Goal: Information Seeking & Learning: Check status

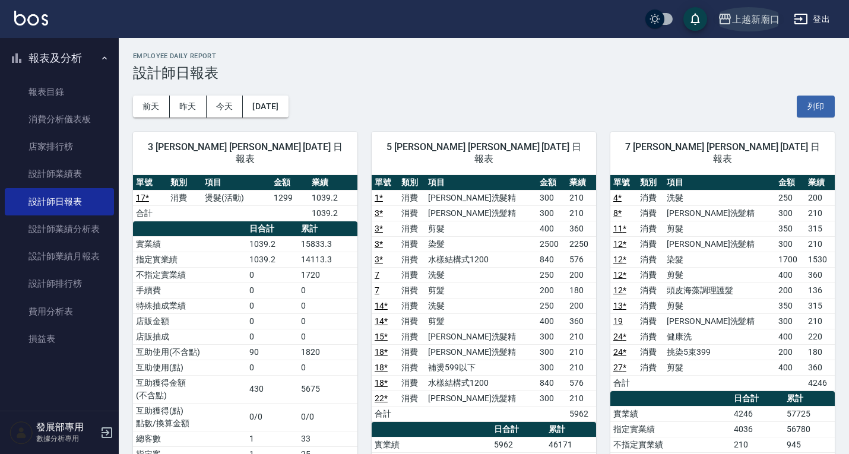
click at [749, 20] on div "上越新廟口" at bounding box center [755, 19] width 47 height 15
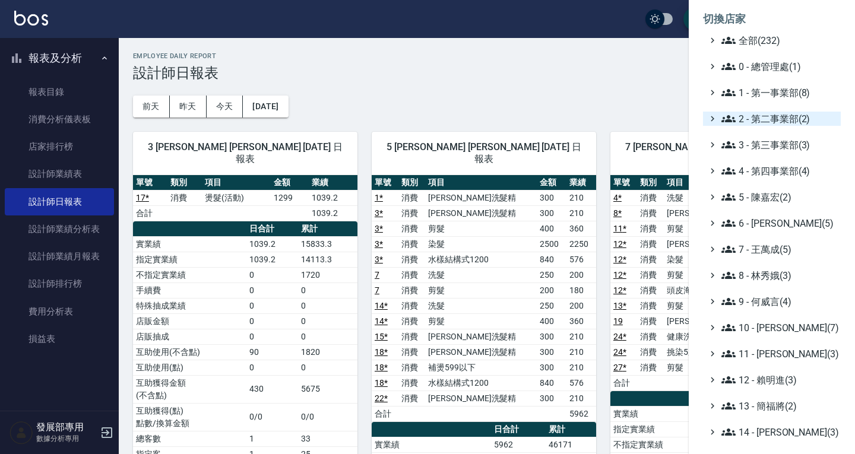
click at [763, 119] on span "2 - 第二事業部(2)" at bounding box center [778, 119] width 115 height 14
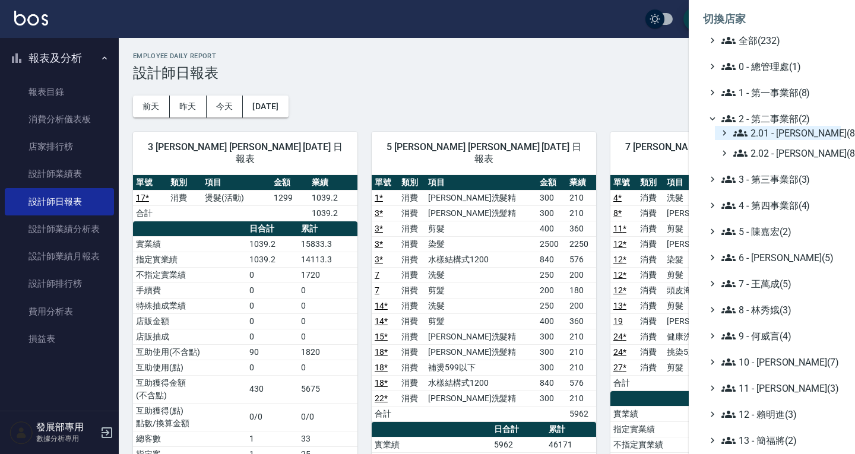
click at [774, 129] on span "2.01 - 李思敏(8)" at bounding box center [784, 133] width 103 height 14
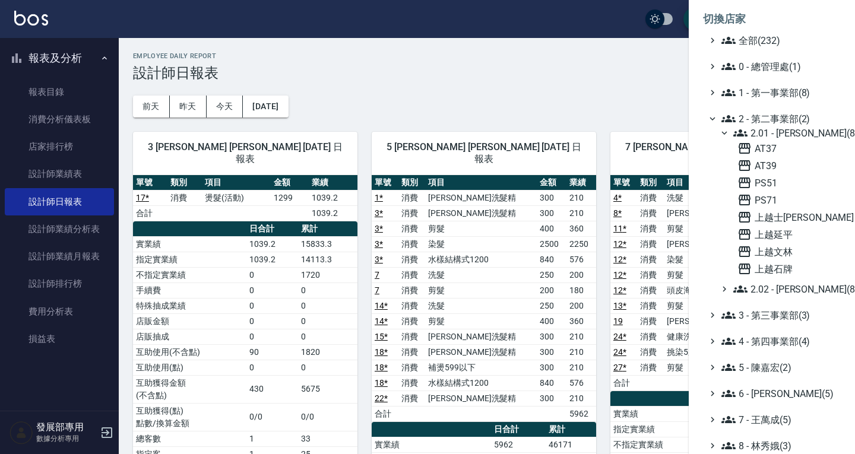
click at [774, 129] on span "2.01 - 李思敏(8)" at bounding box center [784, 133] width 103 height 14
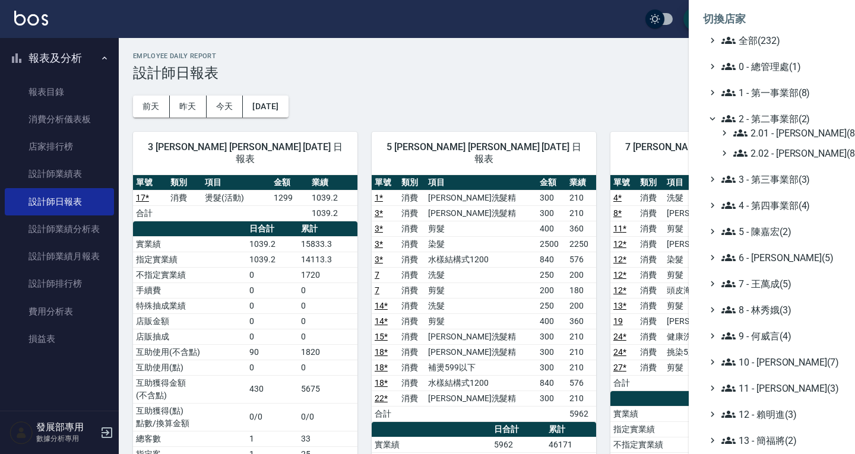
click at [778, 131] on span "2.01 - 李思敏(8)" at bounding box center [784, 133] width 103 height 14
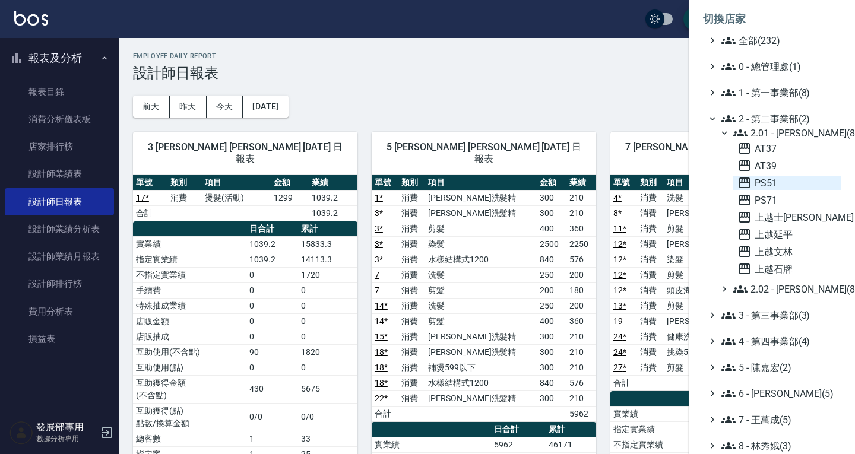
click at [778, 179] on span "PS51" at bounding box center [786, 183] width 99 height 14
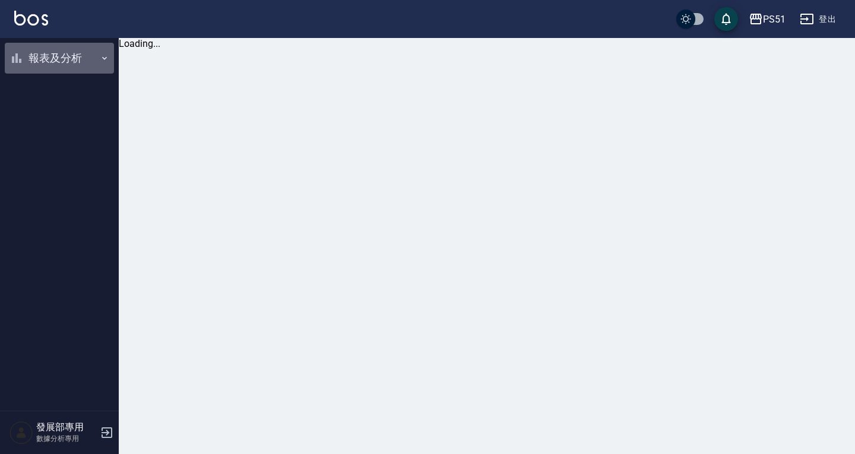
click at [59, 58] on button "報表及分析" at bounding box center [59, 58] width 109 height 31
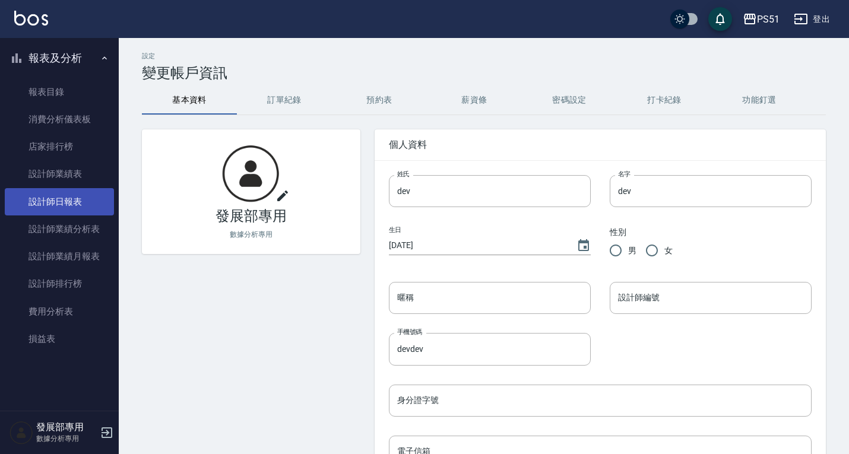
click at [54, 205] on link "設計師日報表" at bounding box center [59, 201] width 109 height 27
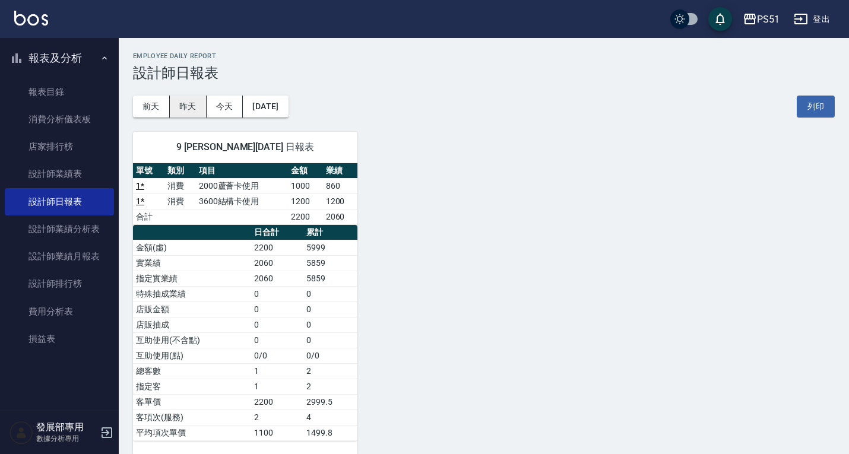
click at [178, 100] on button "昨天" at bounding box center [188, 107] width 37 height 22
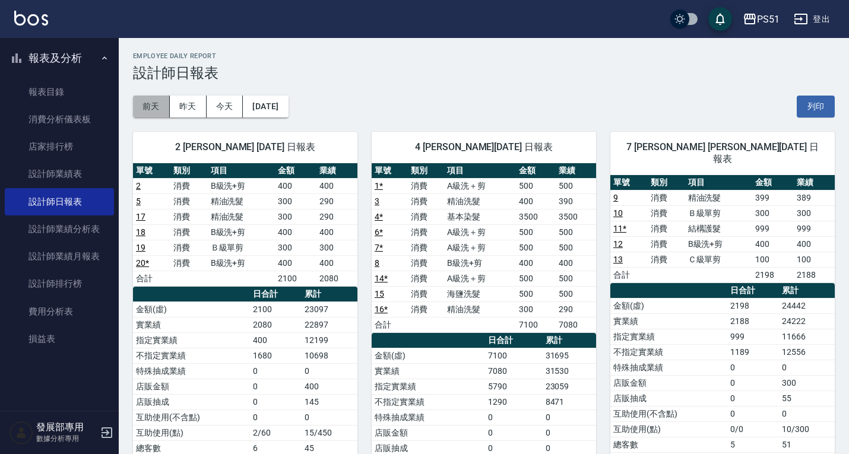
click at [156, 99] on button "前天" at bounding box center [151, 107] width 37 height 22
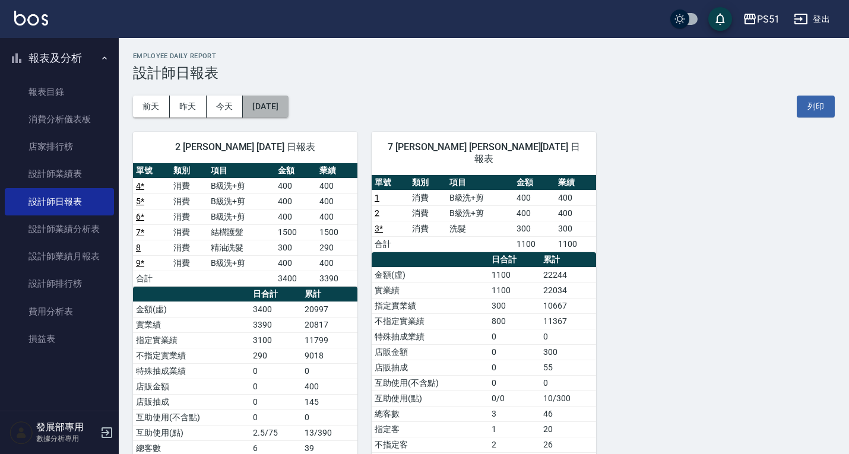
click at [271, 100] on button "2025/10/12" at bounding box center [265, 107] width 45 height 22
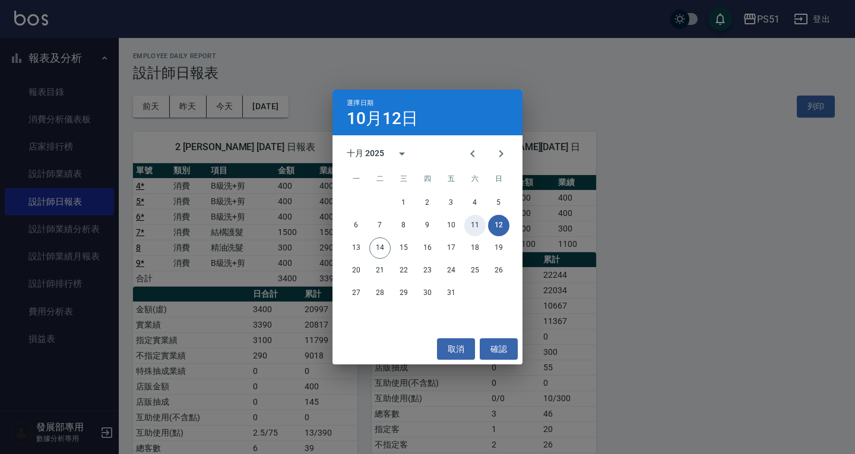
click at [474, 223] on button "11" at bounding box center [474, 225] width 21 height 21
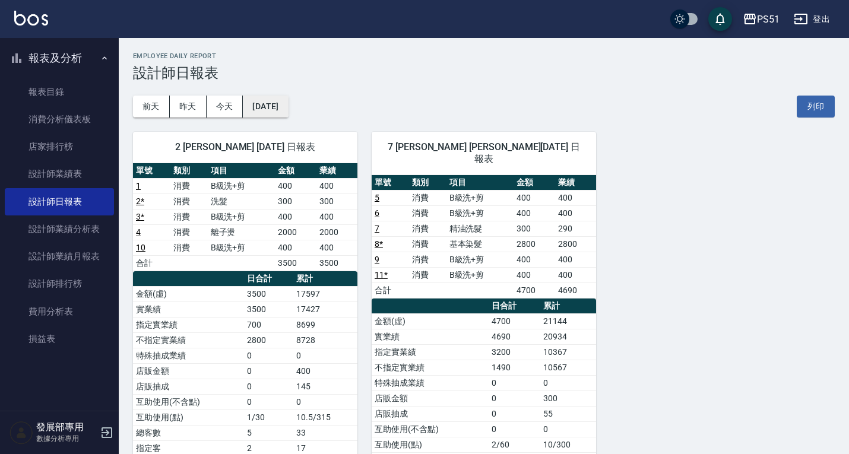
click at [272, 115] on button "2025/10/11" at bounding box center [265, 107] width 45 height 22
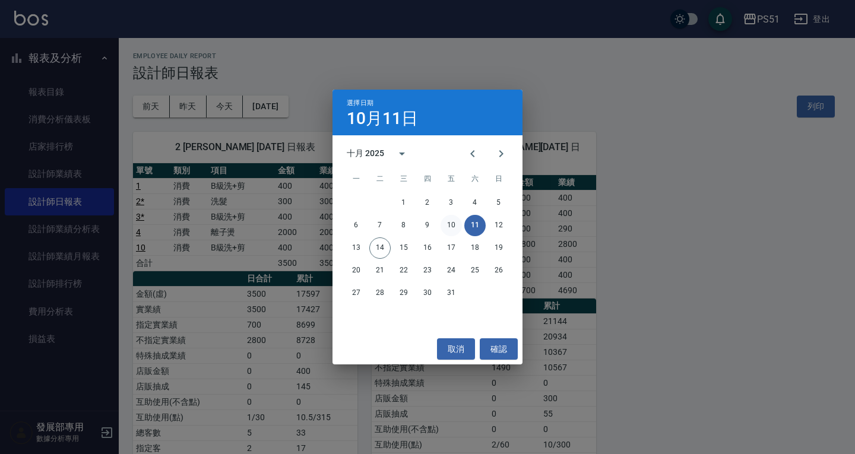
click at [452, 223] on button "10" at bounding box center [451, 225] width 21 height 21
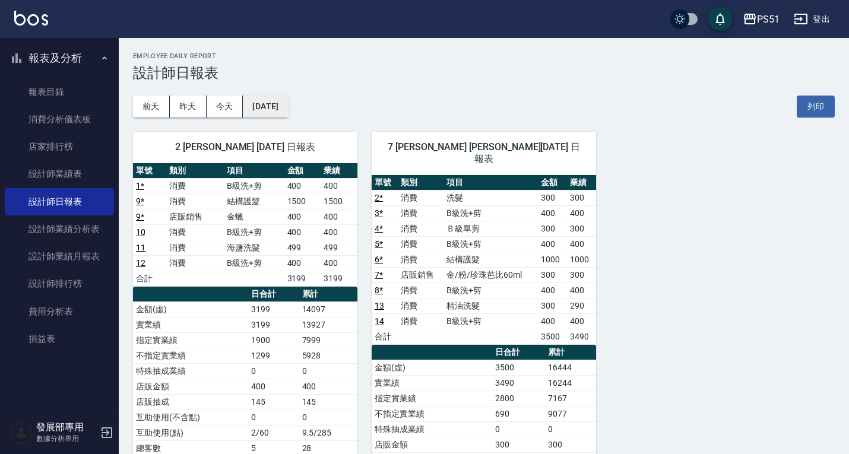
click at [278, 103] on button "[DATE]" at bounding box center [265, 107] width 45 height 22
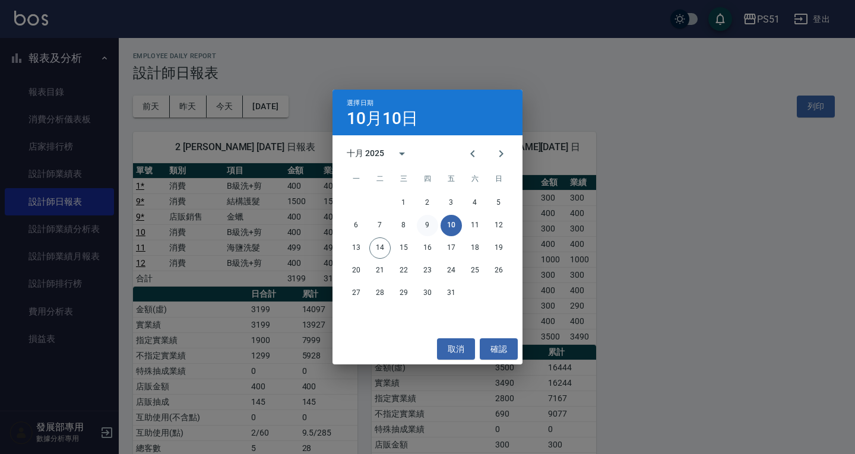
click at [435, 220] on button "9" at bounding box center [427, 225] width 21 height 21
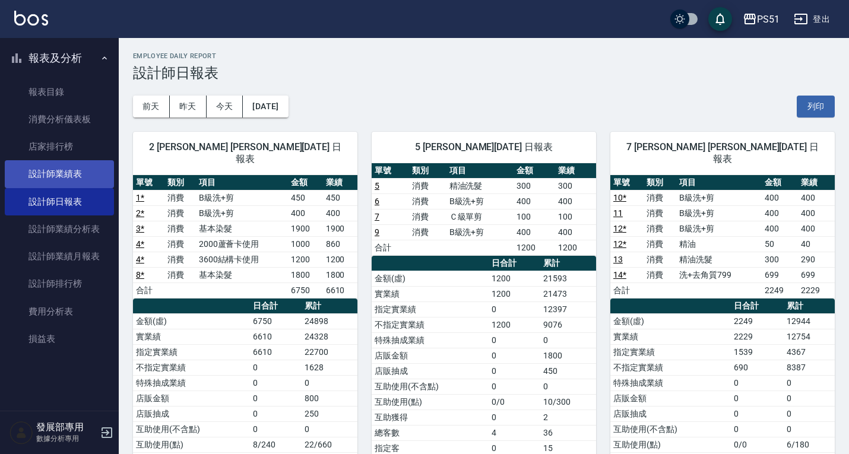
click at [71, 173] on link "設計師業績表" at bounding box center [59, 173] width 109 height 27
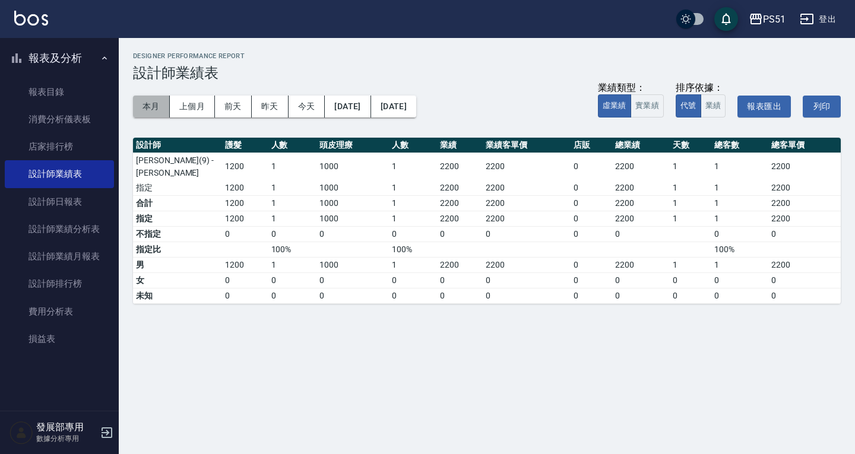
click at [142, 106] on button "本月" at bounding box center [151, 107] width 37 height 22
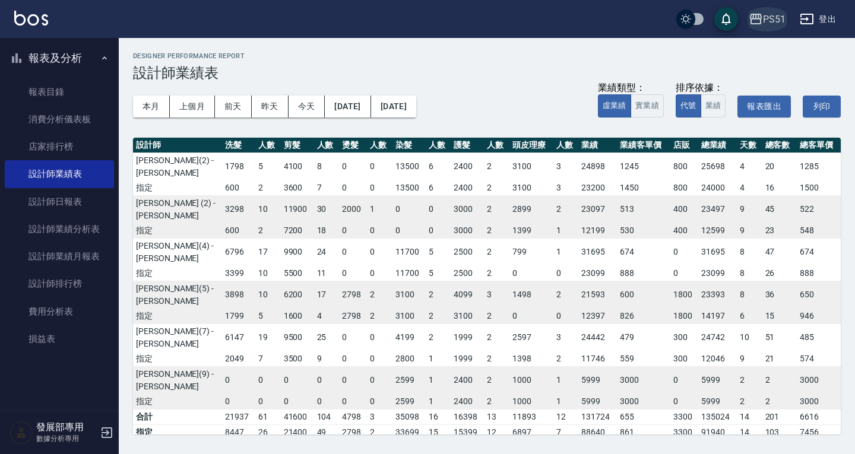
click at [768, 19] on div "PS51" at bounding box center [774, 19] width 23 height 15
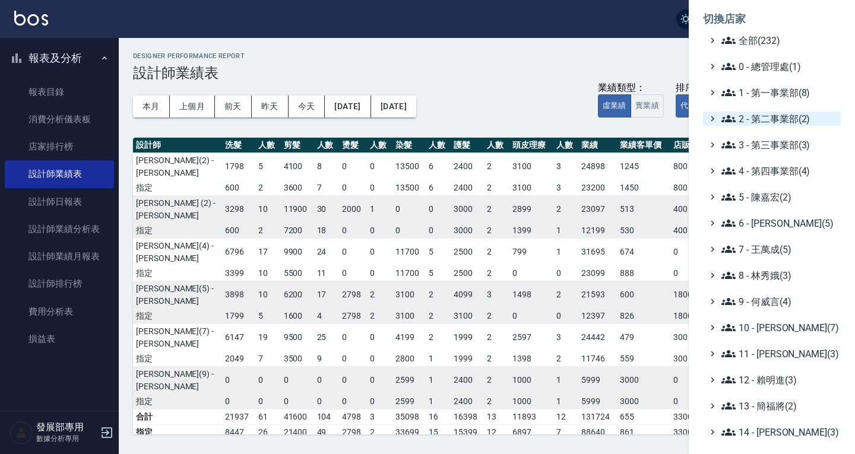
click at [772, 120] on span "2 - 第二事業部(2)" at bounding box center [778, 119] width 115 height 14
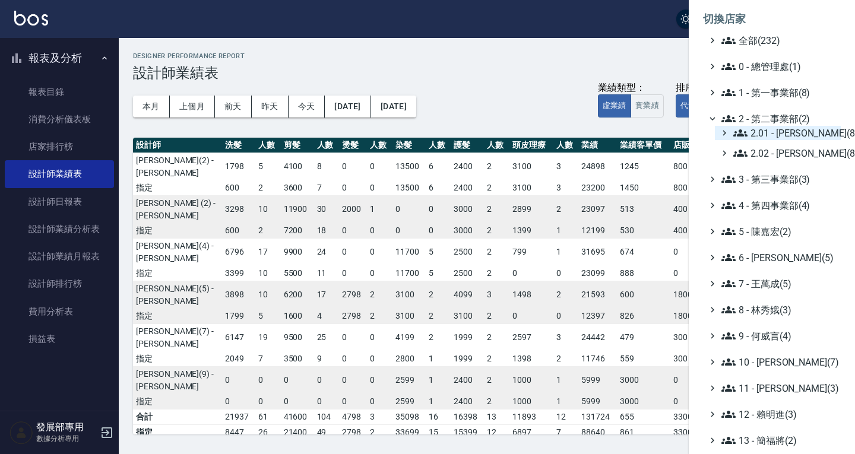
click at [784, 135] on span "2.01 - [PERSON_NAME](8)" at bounding box center [784, 133] width 103 height 14
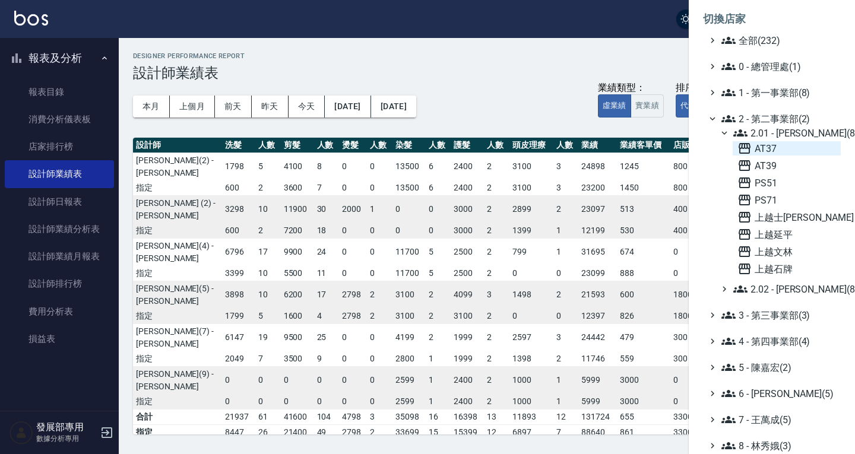
click at [777, 148] on span "AT37" at bounding box center [786, 148] width 99 height 14
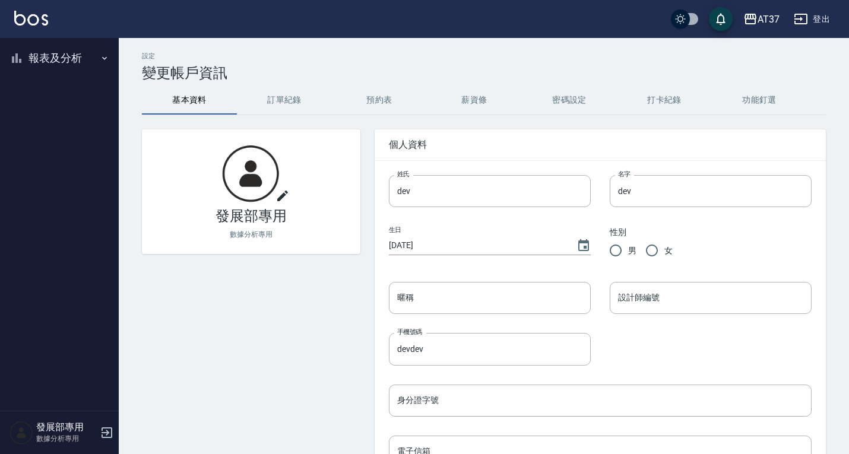
click at [52, 59] on button "報表及分析" at bounding box center [59, 58] width 109 height 31
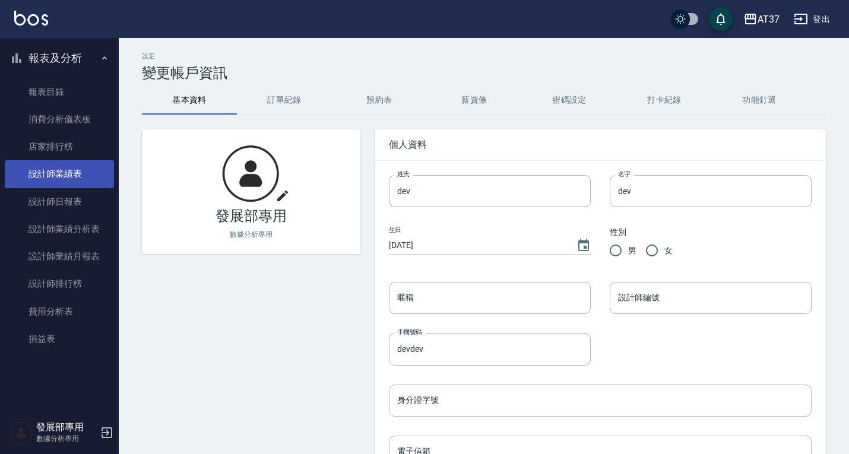
drag, startPoint x: 65, startPoint y: 191, endPoint x: 90, endPoint y: 178, distance: 28.1
click at [65, 191] on link "設計師日報表" at bounding box center [59, 201] width 109 height 27
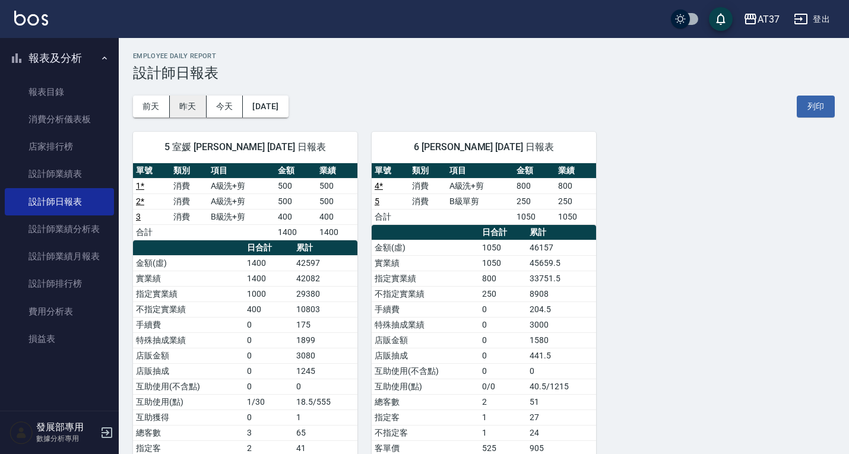
click at [185, 102] on button "昨天" at bounding box center [188, 107] width 37 height 22
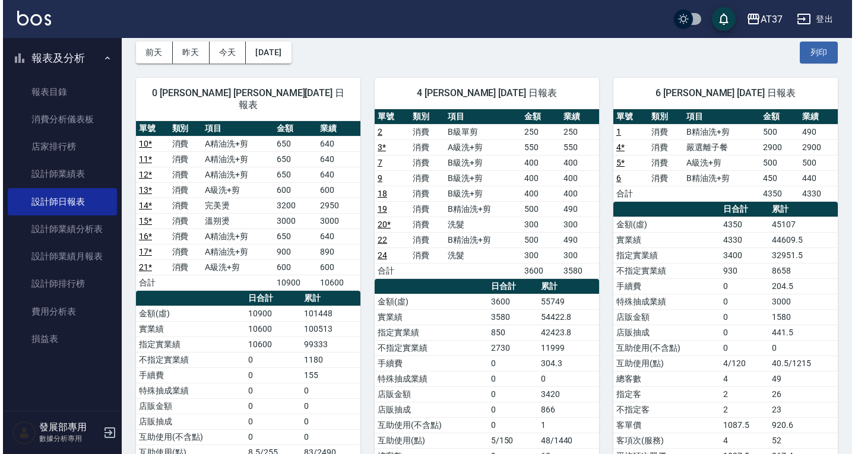
scroll to position [52, 0]
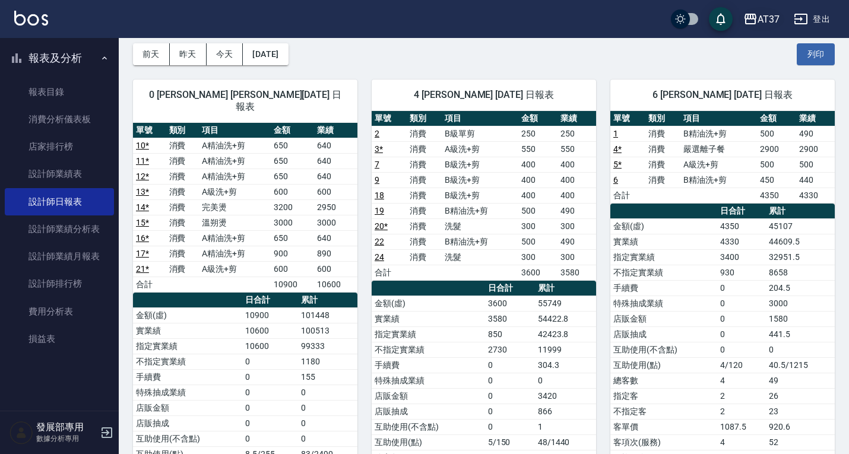
click at [779, 22] on div "AT37" at bounding box center [769, 19] width 22 height 15
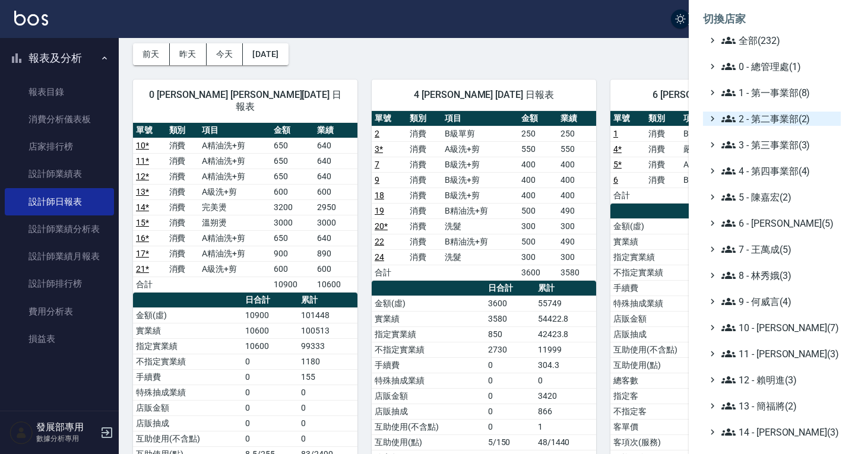
click at [782, 116] on span "2 - 第二事業部(2)" at bounding box center [778, 119] width 115 height 14
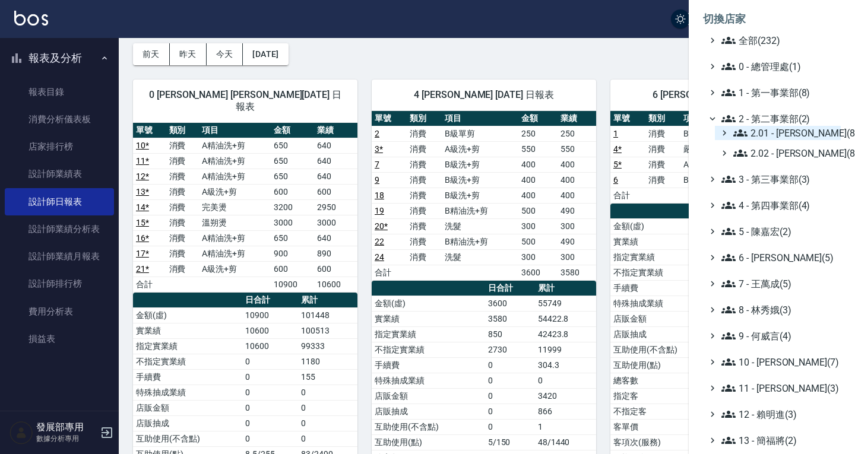
click at [784, 129] on span "2.01 - [PERSON_NAME](8)" at bounding box center [784, 133] width 103 height 14
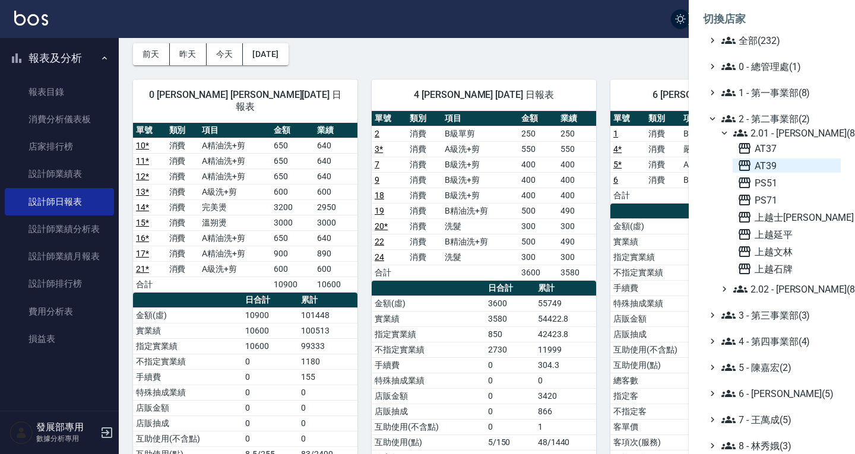
click at [784, 168] on span "AT39" at bounding box center [786, 166] width 99 height 14
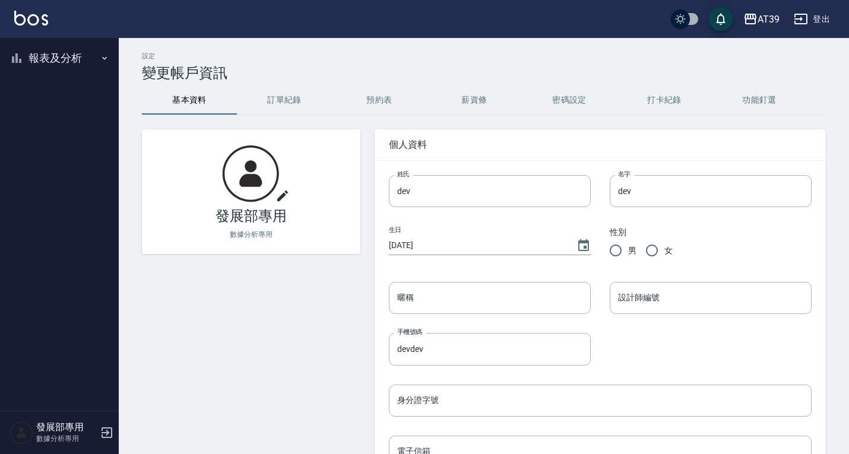
click at [67, 52] on button "報表及分析" at bounding box center [59, 58] width 109 height 31
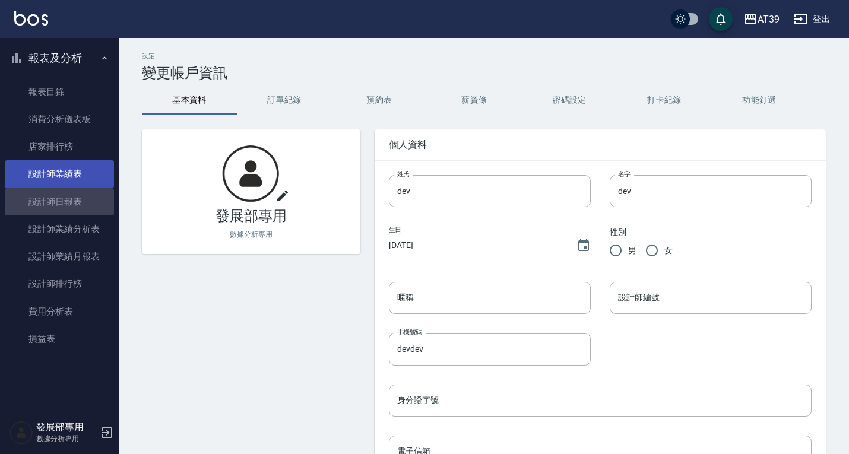
drag, startPoint x: 93, startPoint y: 205, endPoint x: 113, endPoint y: 185, distance: 28.1
click at [93, 205] on link "設計師日報表" at bounding box center [59, 201] width 109 height 27
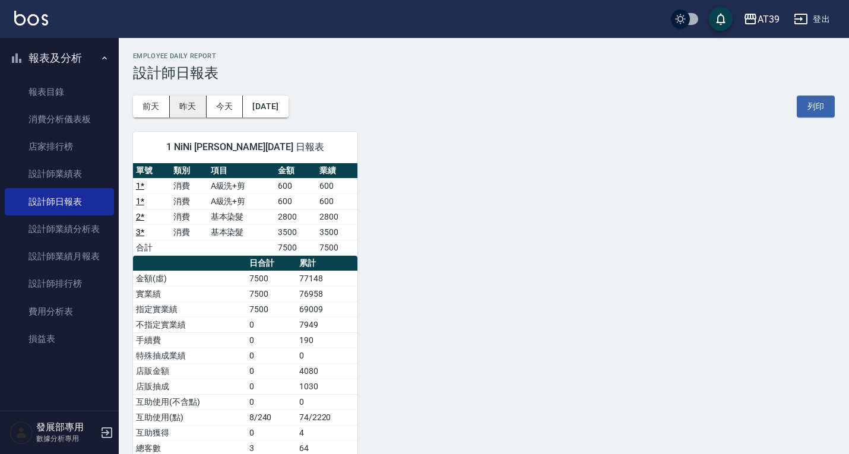
click at [195, 105] on button "昨天" at bounding box center [188, 107] width 37 height 22
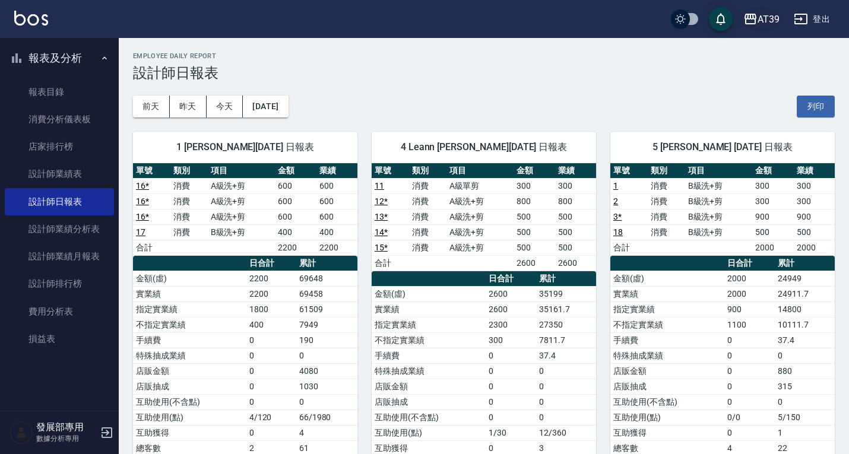
click at [751, 15] on icon "button" at bounding box center [750, 19] width 14 height 14
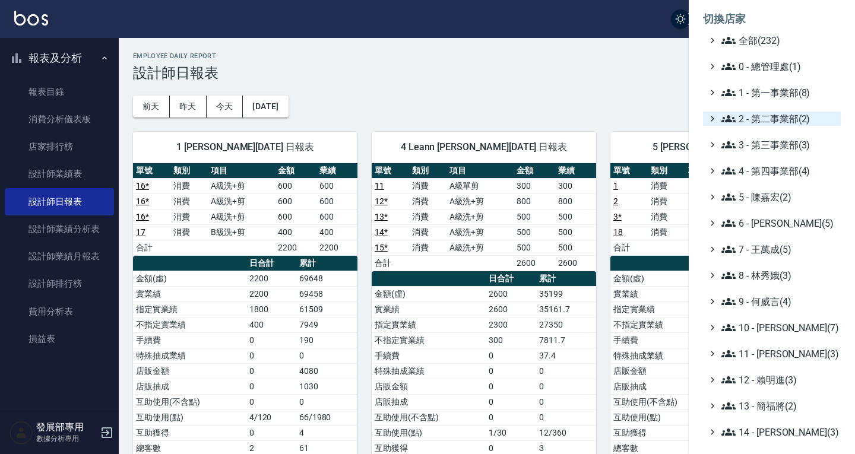
click at [757, 123] on span "2 - 第二事業部(2)" at bounding box center [778, 119] width 115 height 14
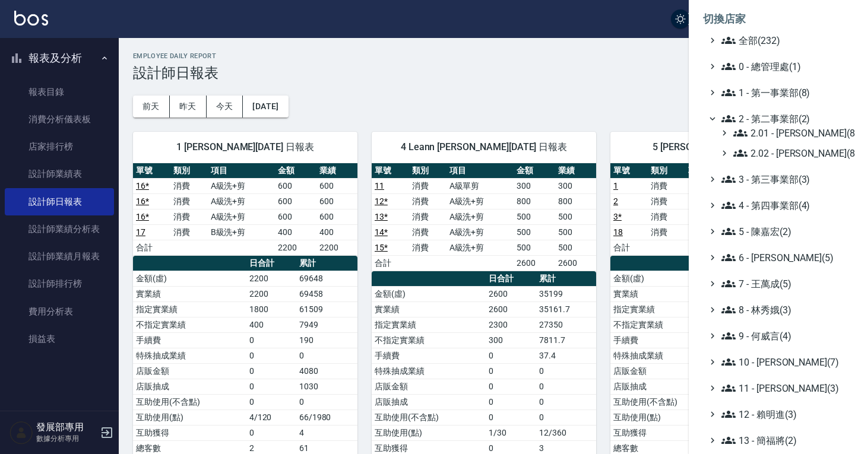
click at [772, 144] on div "2.01 - 李思敏(8) 2.02 - 何恭霖(8)" at bounding box center [778, 143] width 126 height 34
click at [768, 135] on span "2.01 - [PERSON_NAME](8)" at bounding box center [784, 133] width 103 height 14
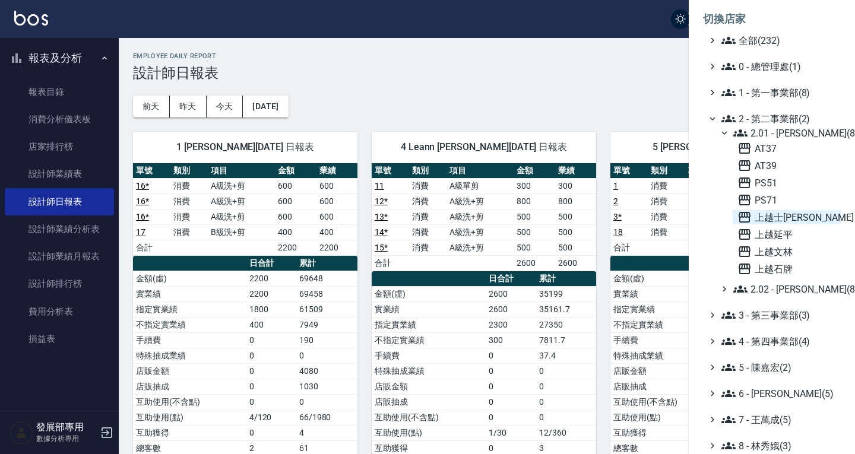
click at [782, 213] on span "上越士[PERSON_NAME]" at bounding box center [786, 217] width 99 height 14
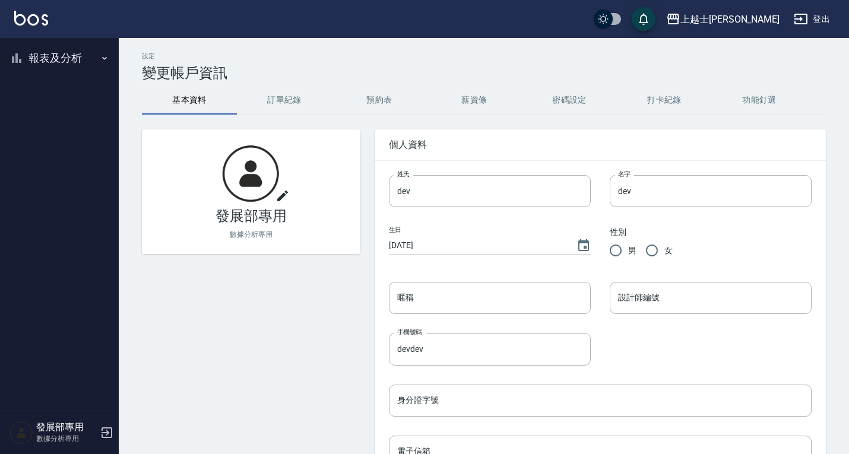
click at [50, 56] on button "報表及分析" at bounding box center [59, 58] width 109 height 31
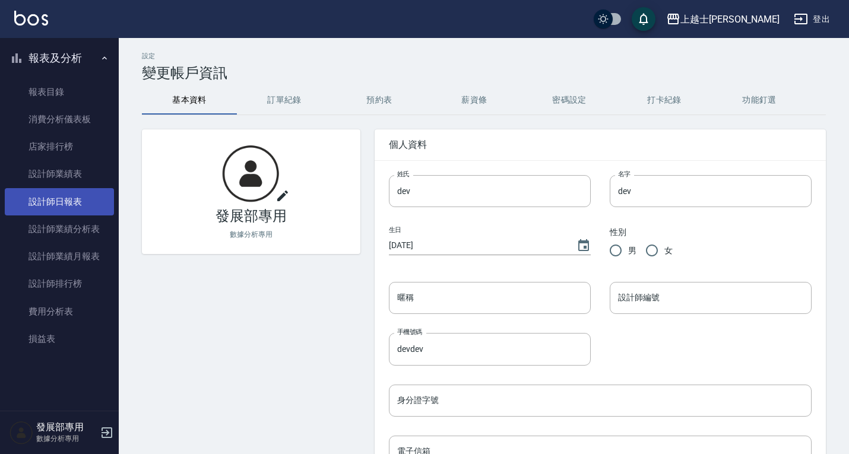
click at [79, 204] on link "設計師日報表" at bounding box center [59, 201] width 109 height 27
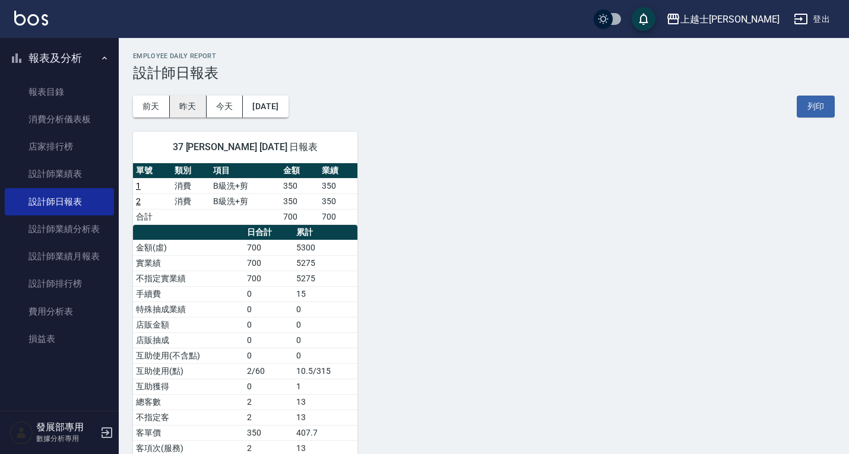
click at [189, 99] on button "昨天" at bounding box center [188, 107] width 37 height 22
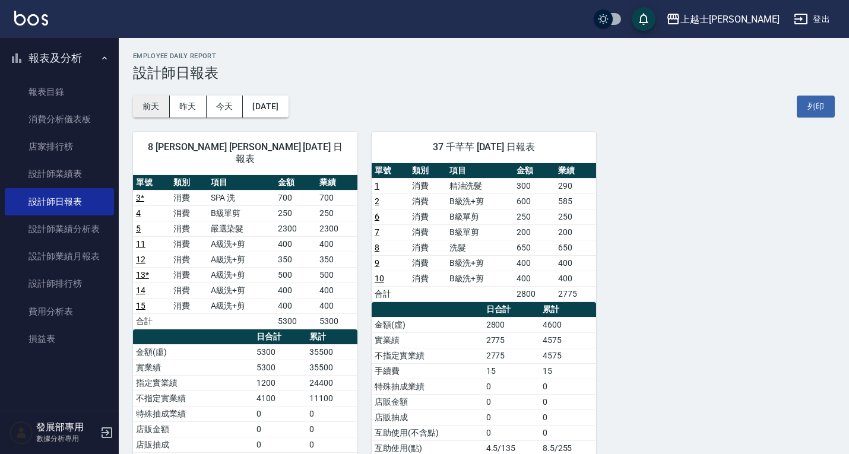
click at [146, 100] on button "前天" at bounding box center [151, 107] width 37 height 22
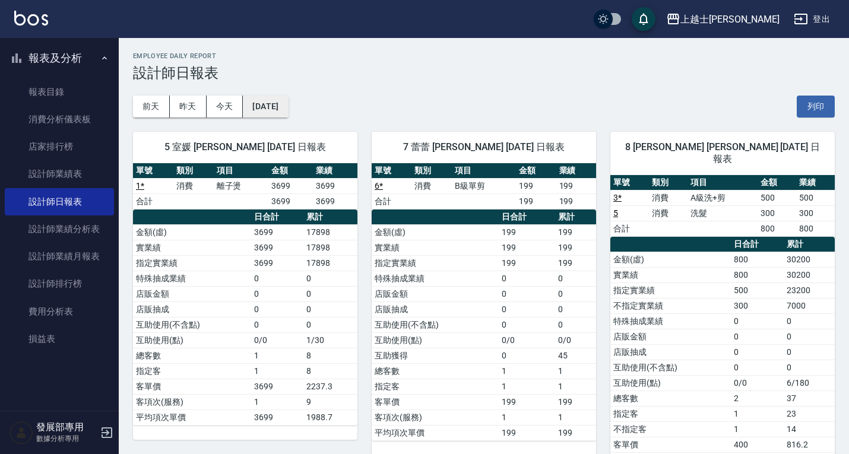
click at [286, 108] on button "[DATE]" at bounding box center [265, 107] width 45 height 22
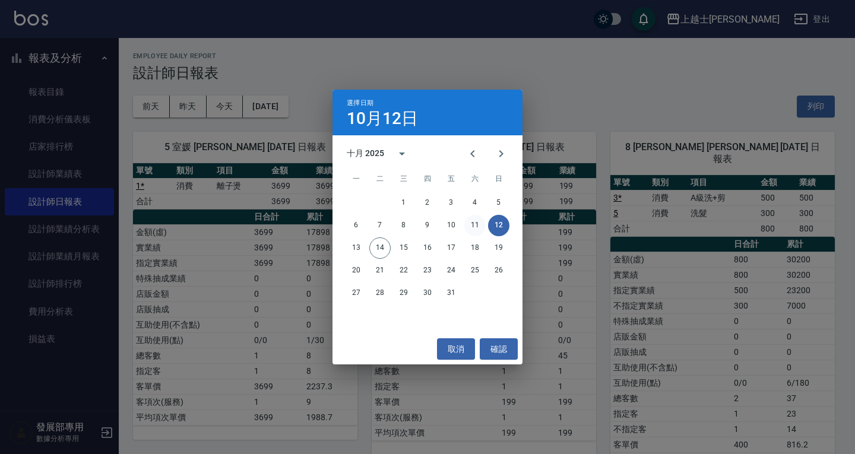
click at [470, 224] on button "11" at bounding box center [474, 225] width 21 height 21
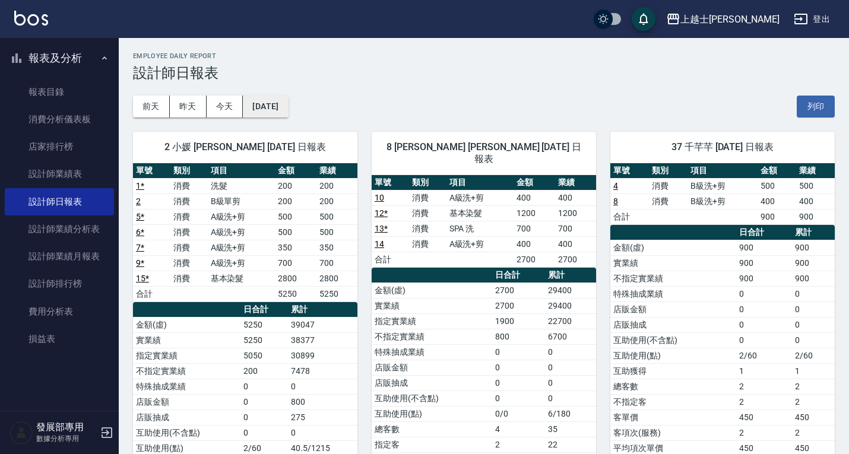
click at [288, 111] on button "2025/10/11" at bounding box center [265, 107] width 45 height 22
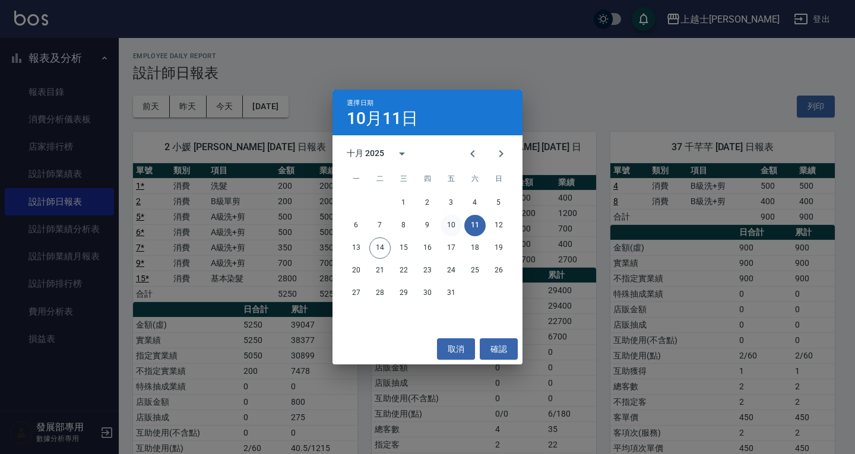
click at [458, 220] on button "10" at bounding box center [451, 225] width 21 height 21
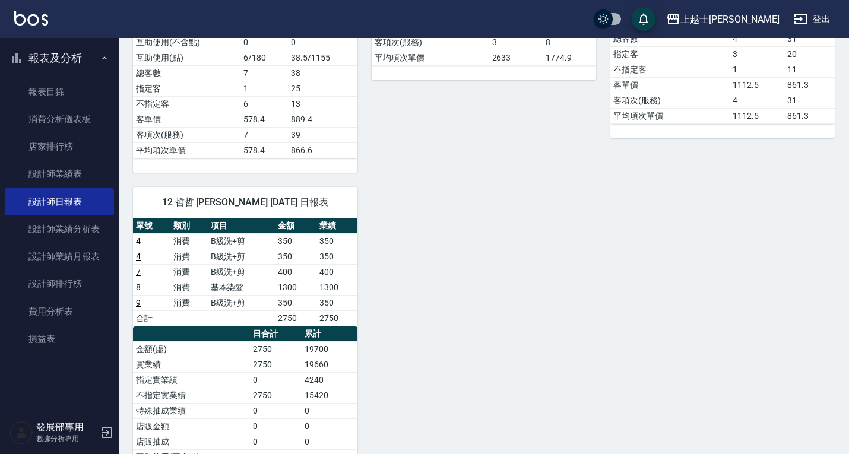
scroll to position [392, 0]
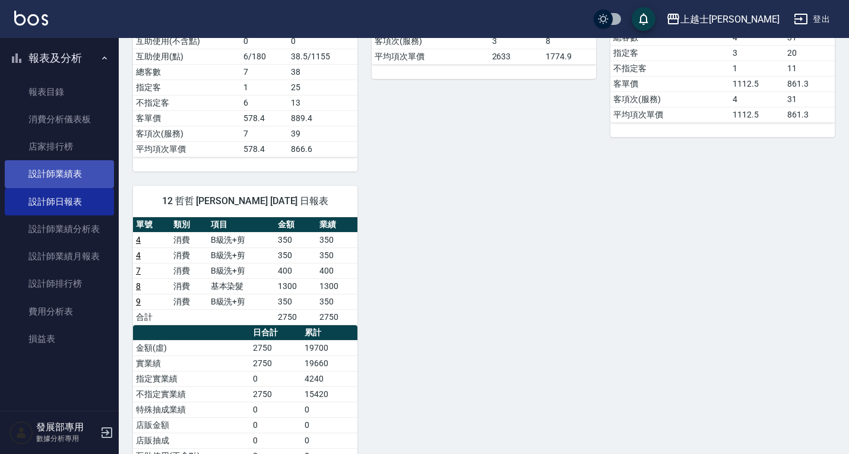
click at [55, 166] on link "設計師業績表" at bounding box center [59, 173] width 109 height 27
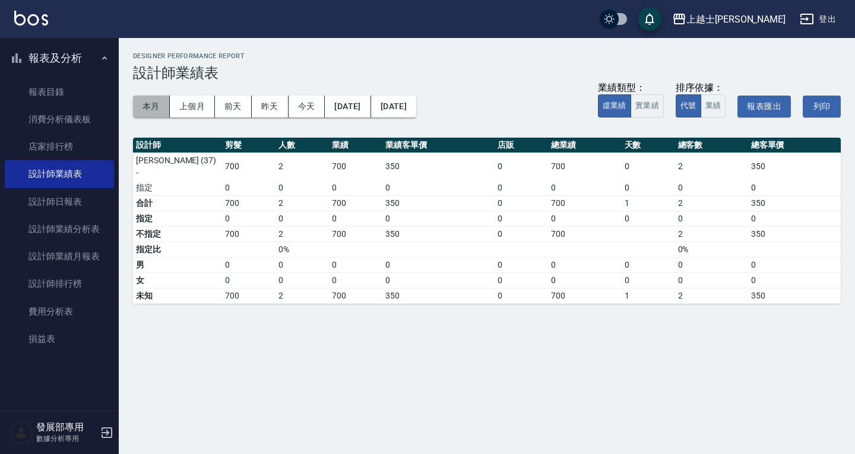
click at [148, 106] on button "本月" at bounding box center [151, 107] width 37 height 22
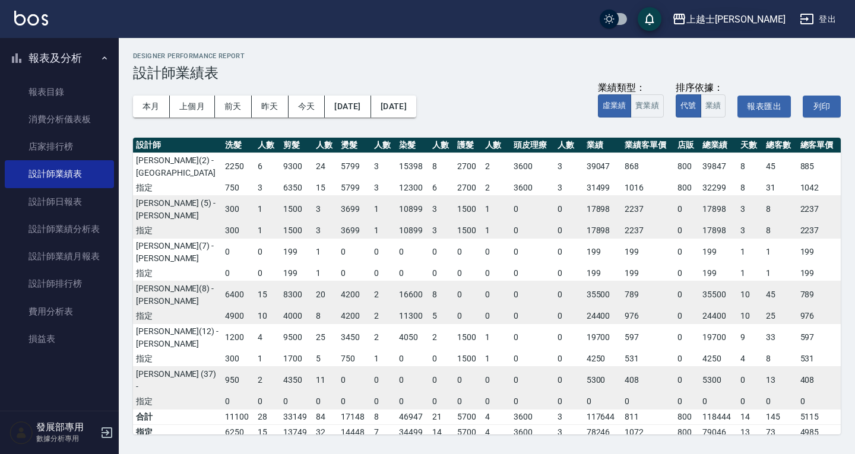
click at [749, 19] on div "上越士林" at bounding box center [735, 19] width 99 height 15
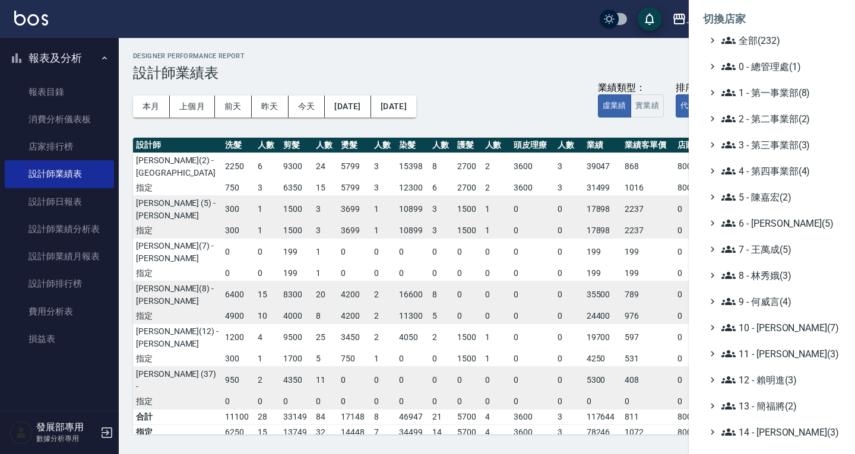
click at [775, 110] on ul "全部(232) 0 - 總管理處(1) 1 - 第一事業部(8) 2 - 第二事業部(2) 3 - 第三事業部(3) 4 - 第四事業部(4) 5 - 陳嘉宏…" at bounding box center [772, 327] width 138 height 589
click at [776, 120] on span "2 - 第二事業部(2)" at bounding box center [778, 119] width 115 height 14
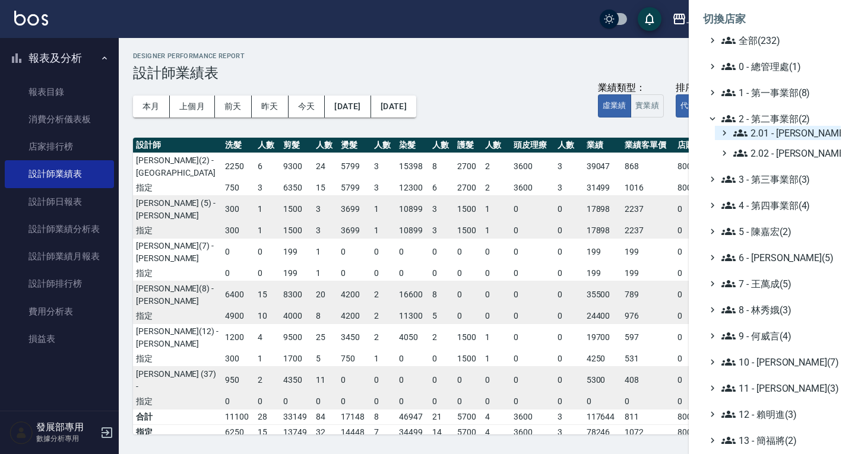
click at [782, 130] on span "2.01 - 李思敏(8)" at bounding box center [784, 133] width 103 height 14
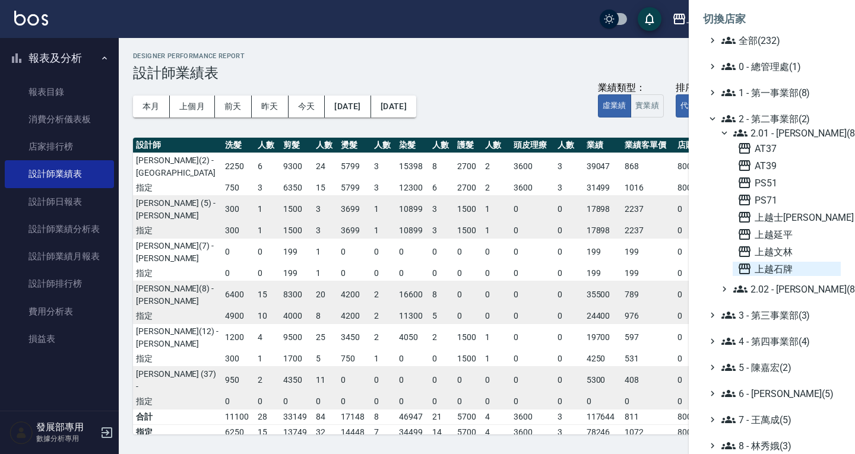
click at [784, 267] on span "上越石牌" at bounding box center [786, 269] width 99 height 14
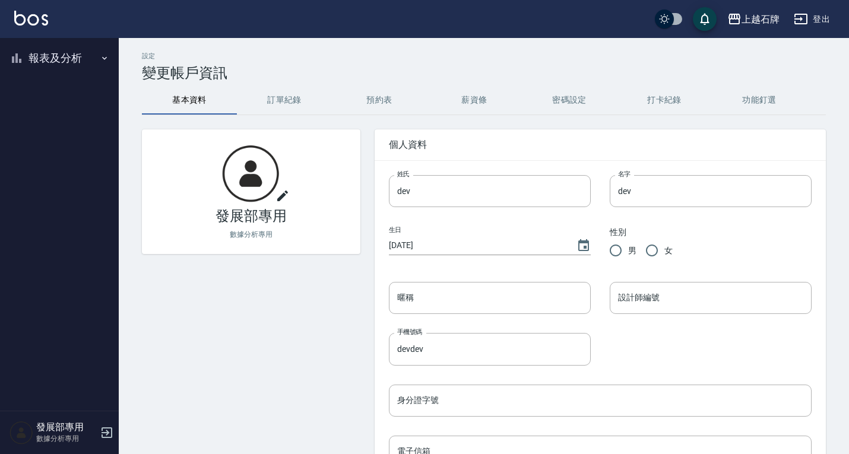
click at [47, 61] on button "報表及分析" at bounding box center [59, 58] width 109 height 31
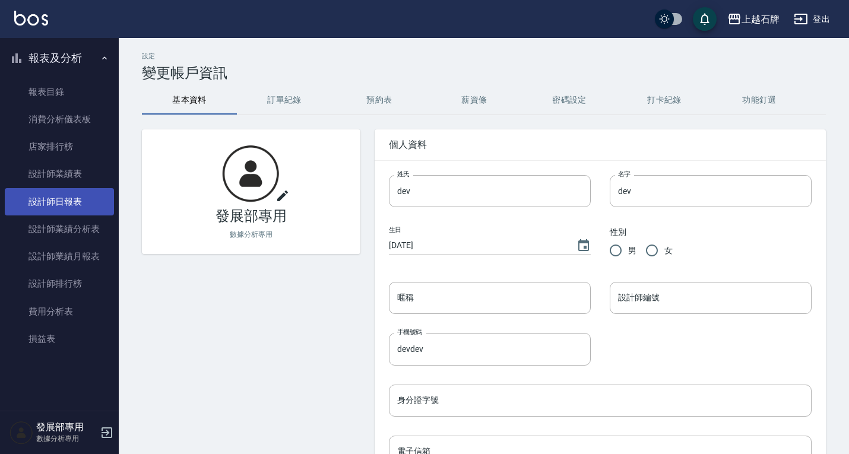
click at [65, 202] on link "設計師日報表" at bounding box center [59, 201] width 109 height 27
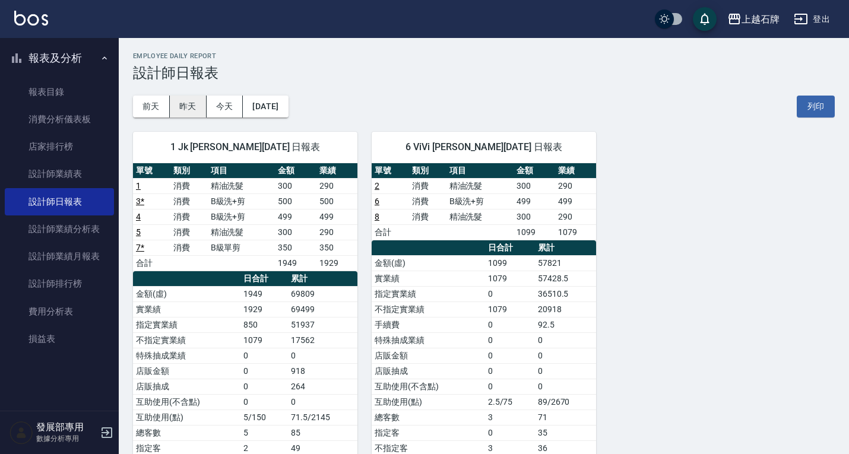
click at [191, 107] on button "昨天" at bounding box center [188, 107] width 37 height 22
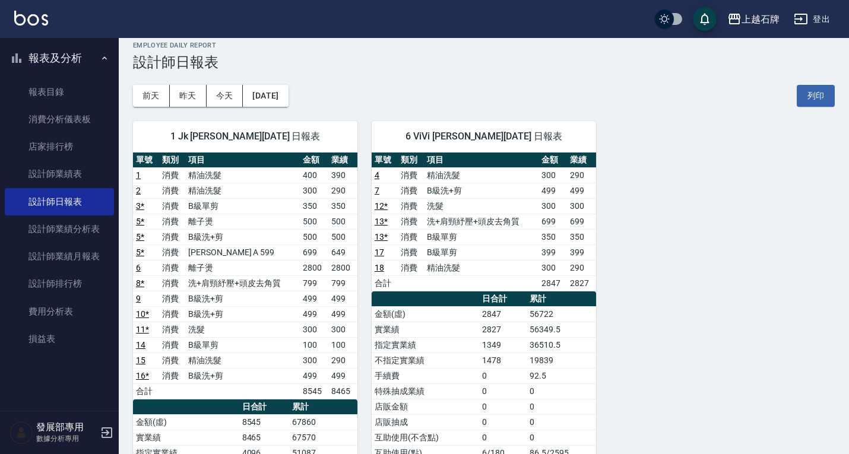
scroll to position [12, 0]
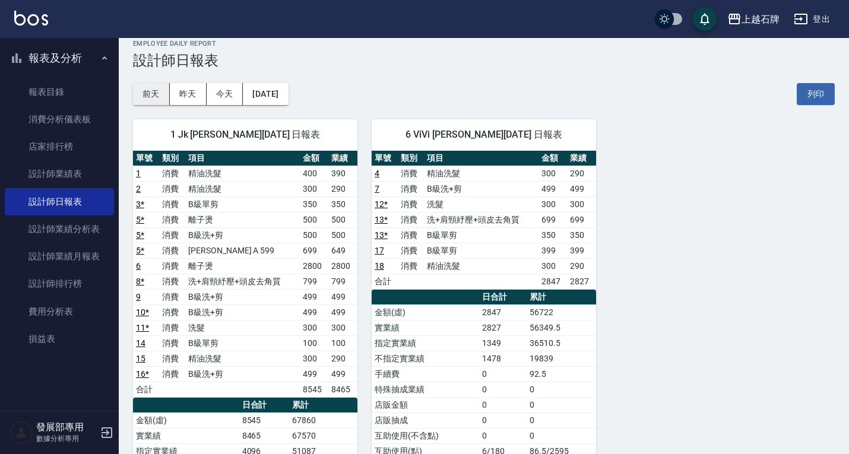
click at [150, 91] on button "前天" at bounding box center [151, 94] width 37 height 22
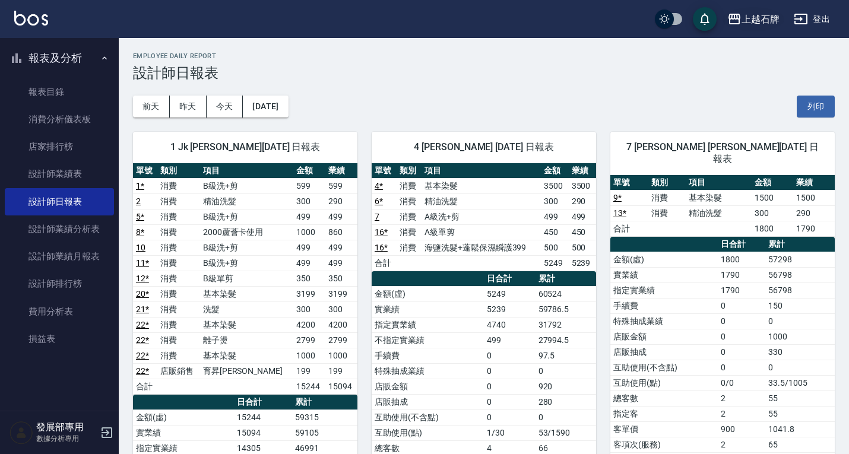
click at [752, 23] on div "上越石牌" at bounding box center [760, 19] width 38 height 15
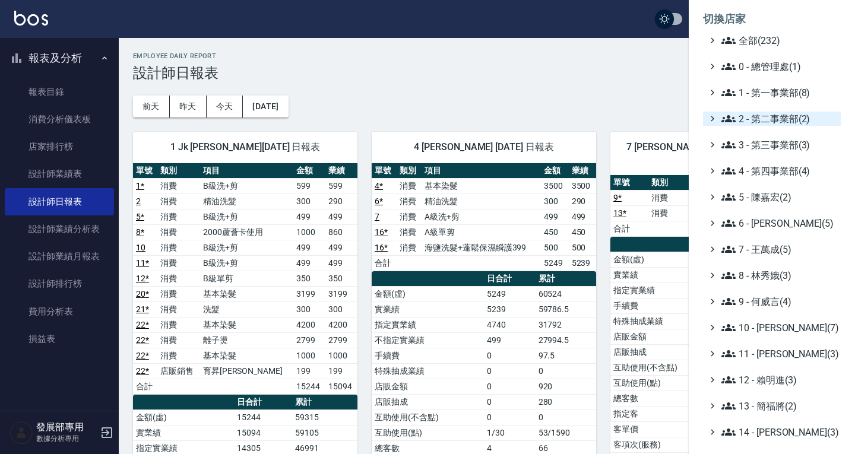
click at [771, 118] on span "2 - 第二事業部(2)" at bounding box center [778, 119] width 115 height 14
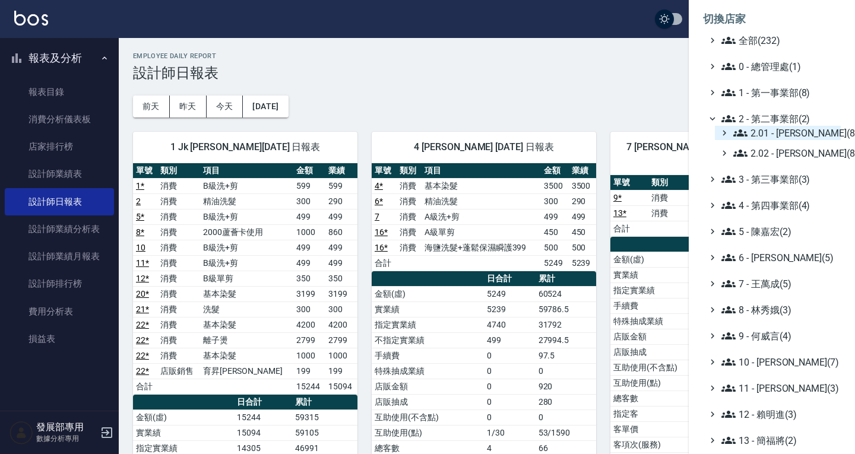
click at [777, 139] on span "2.01 - 李思敏(8)" at bounding box center [784, 133] width 103 height 14
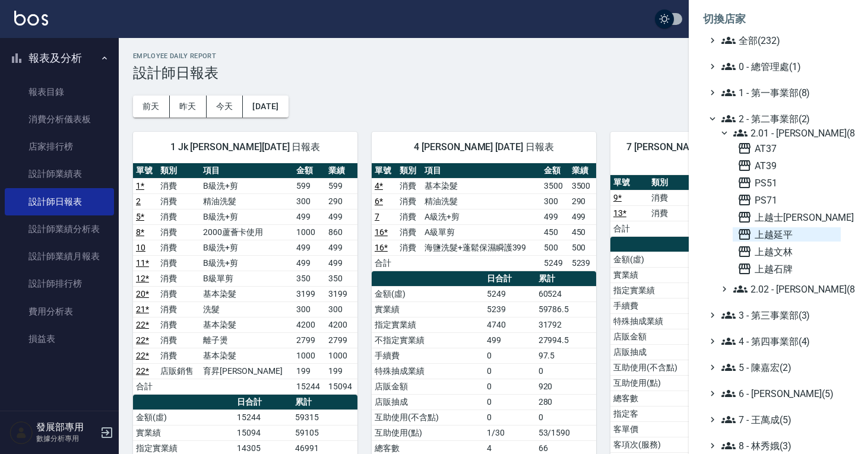
click at [775, 232] on span "上越延平" at bounding box center [786, 234] width 99 height 14
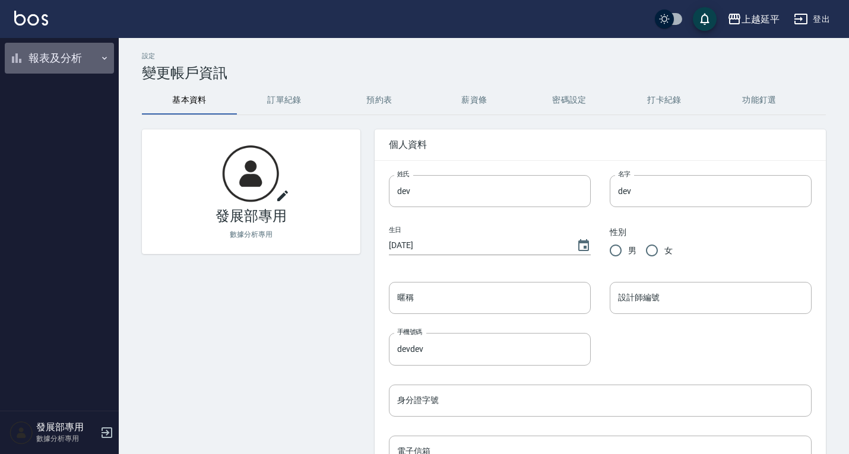
click at [50, 59] on button "報表及分析" at bounding box center [59, 58] width 109 height 31
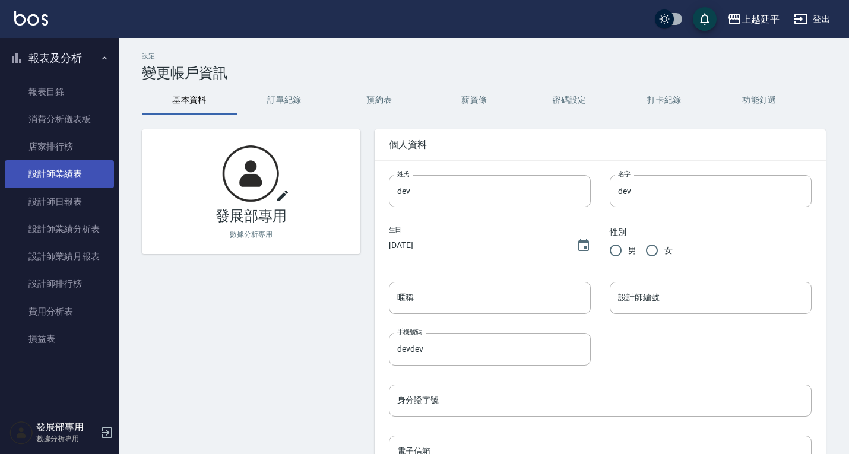
drag, startPoint x: 90, startPoint y: 205, endPoint x: 112, endPoint y: 181, distance: 33.2
click at [90, 205] on link "設計師日報表" at bounding box center [59, 201] width 109 height 27
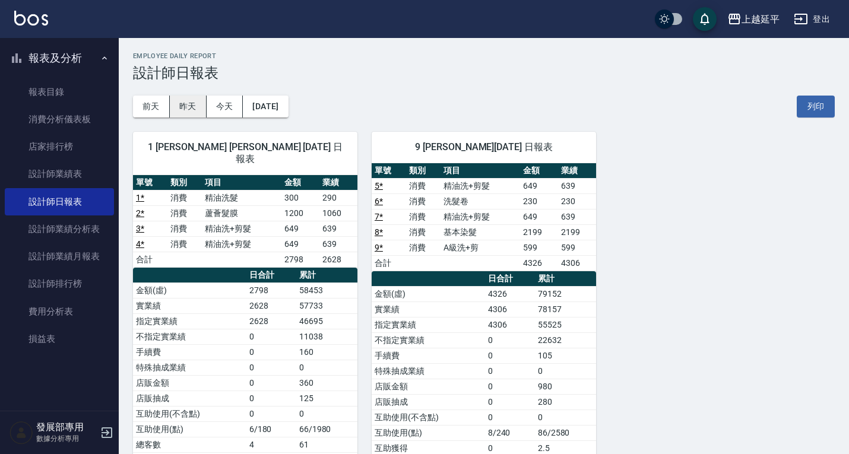
click at [193, 104] on button "昨天" at bounding box center [188, 107] width 37 height 22
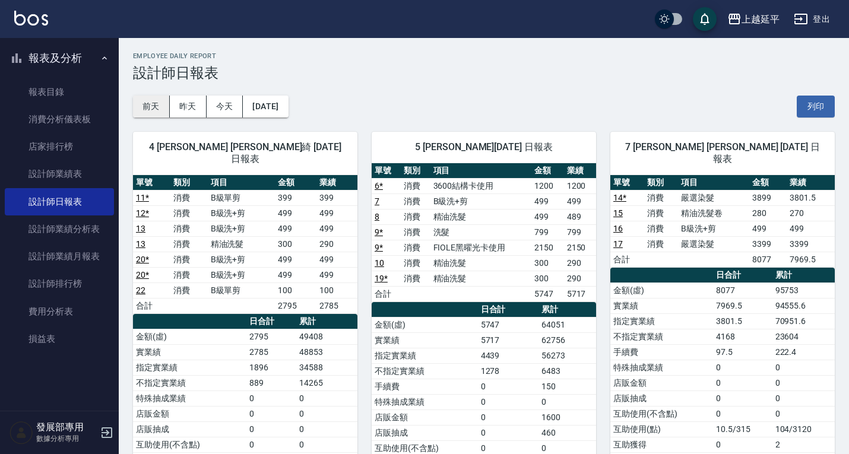
click at [162, 102] on button "前天" at bounding box center [151, 107] width 37 height 22
